Goal: Task Accomplishment & Management: Use online tool/utility

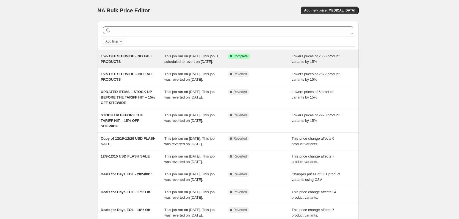
click at [140, 63] on div "15% OFF SITEWIDE - NO FALL PRODUCTS" at bounding box center [133, 59] width 64 height 11
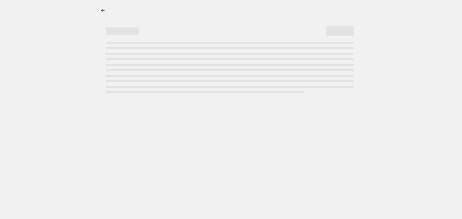
select select "percentage"
select select "no_change"
select select "product_status"
select select "tag"
select select "not_equal"
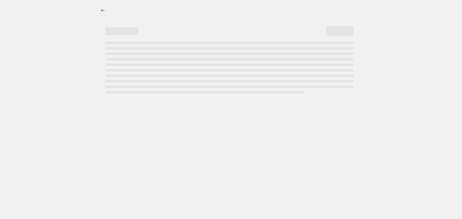
select select "tag"
select select "not_equal"
select select "tag"
select select "not_equal"
select select "tag"
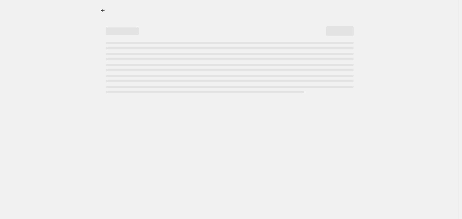
select select "not_equal"
select select "tag"
select select "not_equal"
select select "tag"
select select "not_equal"
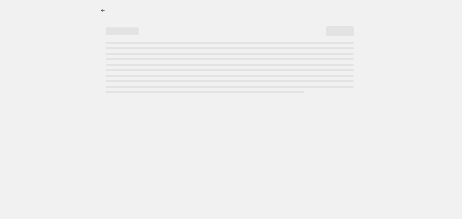
select select "tag"
select select "not_equal"
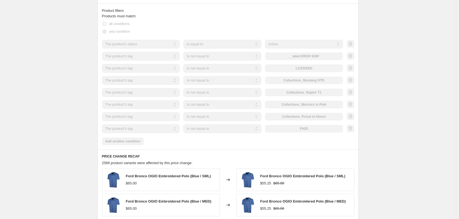
scroll to position [412, 0]
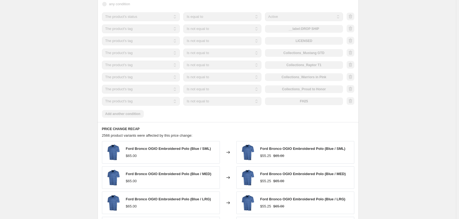
click at [65, 89] on div "15% OFF SITEWIDE - NO FALL PRODUCTS. This page is ready 15% OFF SITEWIDE - NO F…" at bounding box center [228, 18] width 456 height 861
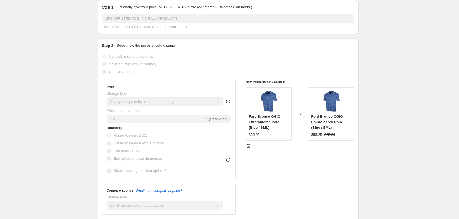
scroll to position [0, 0]
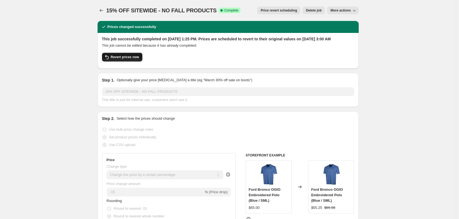
click at [125, 62] on button "Revert prices now" at bounding box center [122, 57] width 40 height 9
checkbox input "false"
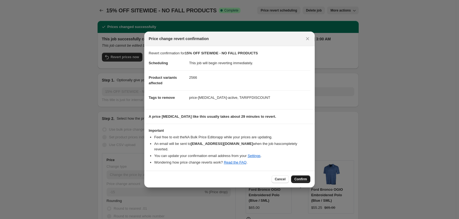
click at [300, 178] on span "Confirm" at bounding box center [300, 179] width 13 height 4
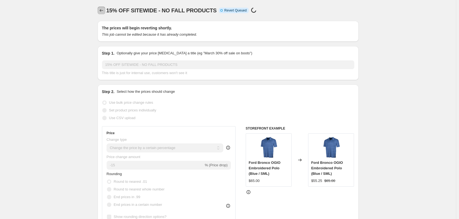
click at [101, 11] on icon "Price change jobs" at bounding box center [101, 10] width 4 height 3
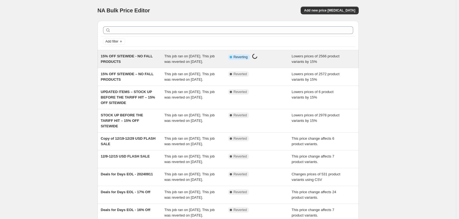
click at [149, 63] on div "15% OFF SITEWIDE - NO FALL PRODUCTS" at bounding box center [133, 59] width 64 height 11
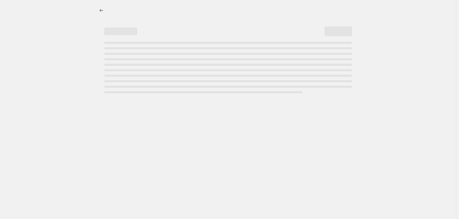
select select "percentage"
select select "no_change"
select select "product_status"
select select "tag"
select select "not_equal"
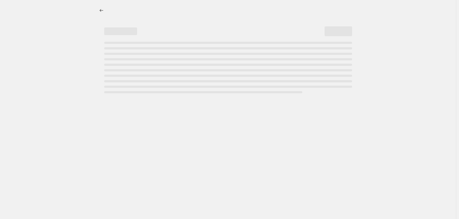
select select "tag"
select select "not_equal"
select select "tag"
select select "not_equal"
select select "tag"
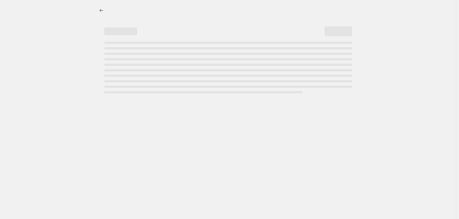
select select "not_equal"
select select "tag"
select select "not_equal"
select select "tag"
select select "not_equal"
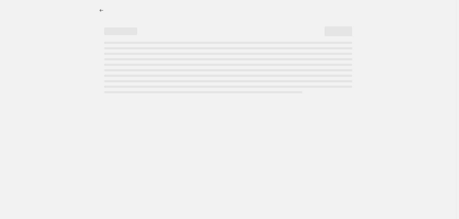
select select "tag"
select select "not_equal"
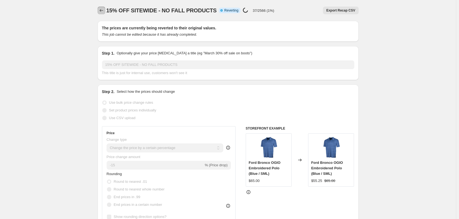
click at [103, 11] on icon "Price change jobs" at bounding box center [101, 10] width 5 height 5
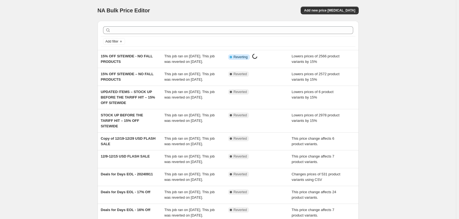
click at [63, 46] on div "NA Bulk Price Editor. This page is ready NA Bulk Price Editor Add new price cha…" at bounding box center [228, 147] width 456 height 294
